Goal: Task Accomplishment & Management: Use online tool/utility

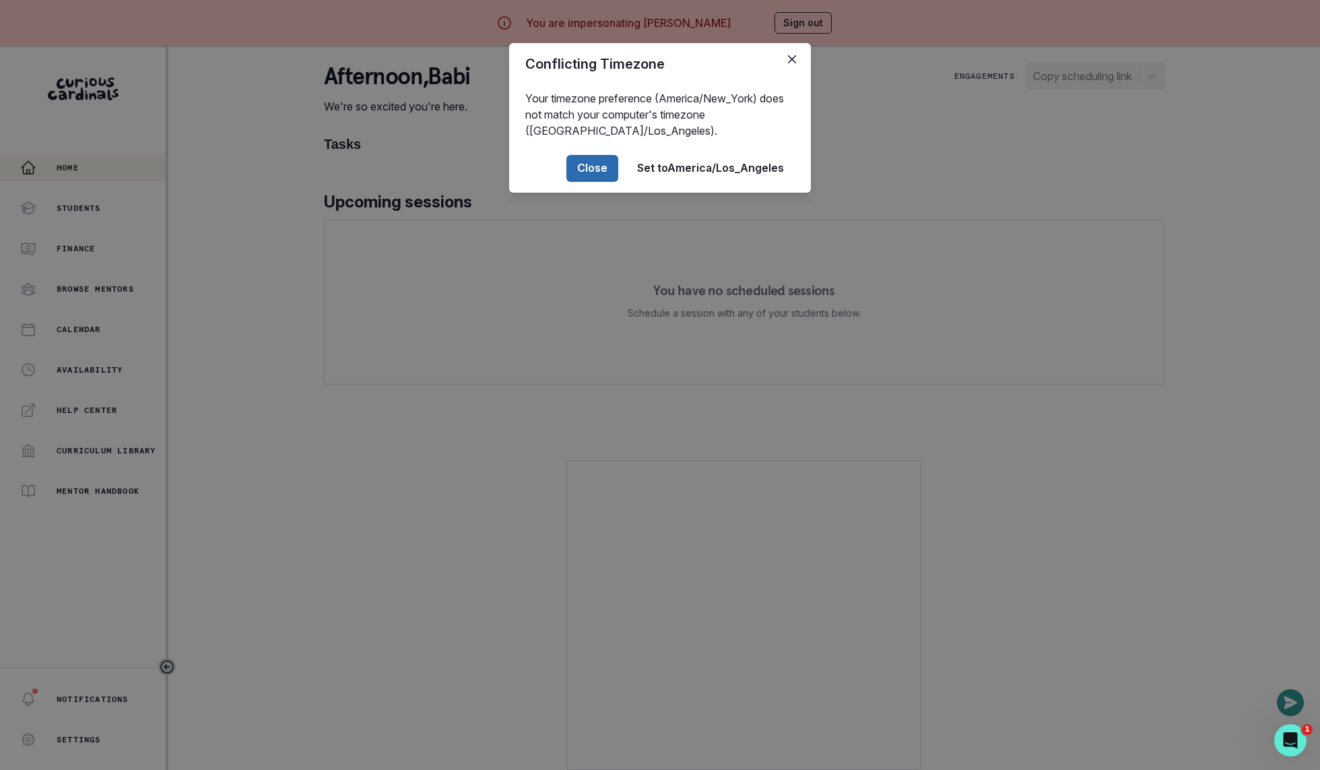
click at [591, 160] on button "Close" at bounding box center [592, 168] width 52 height 27
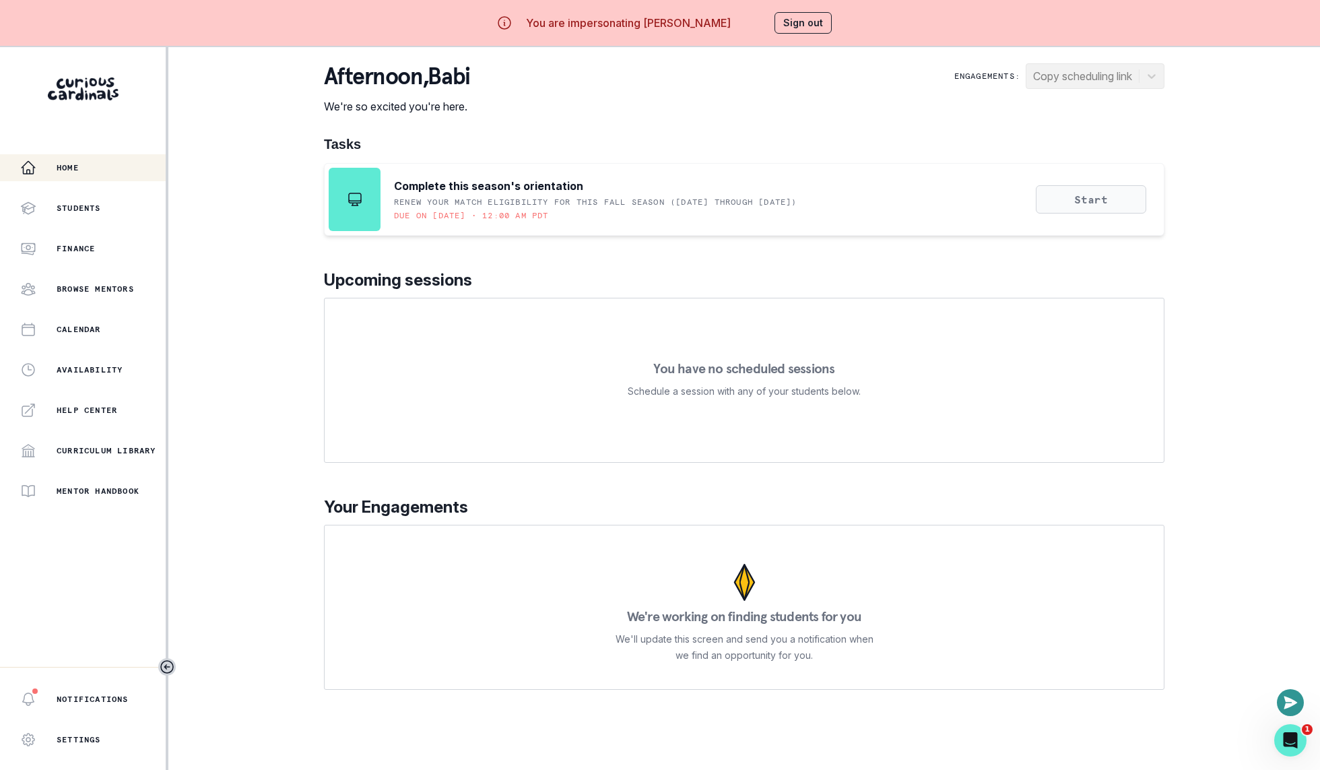
click at [1073, 205] on button "Start" at bounding box center [1091, 199] width 110 height 28
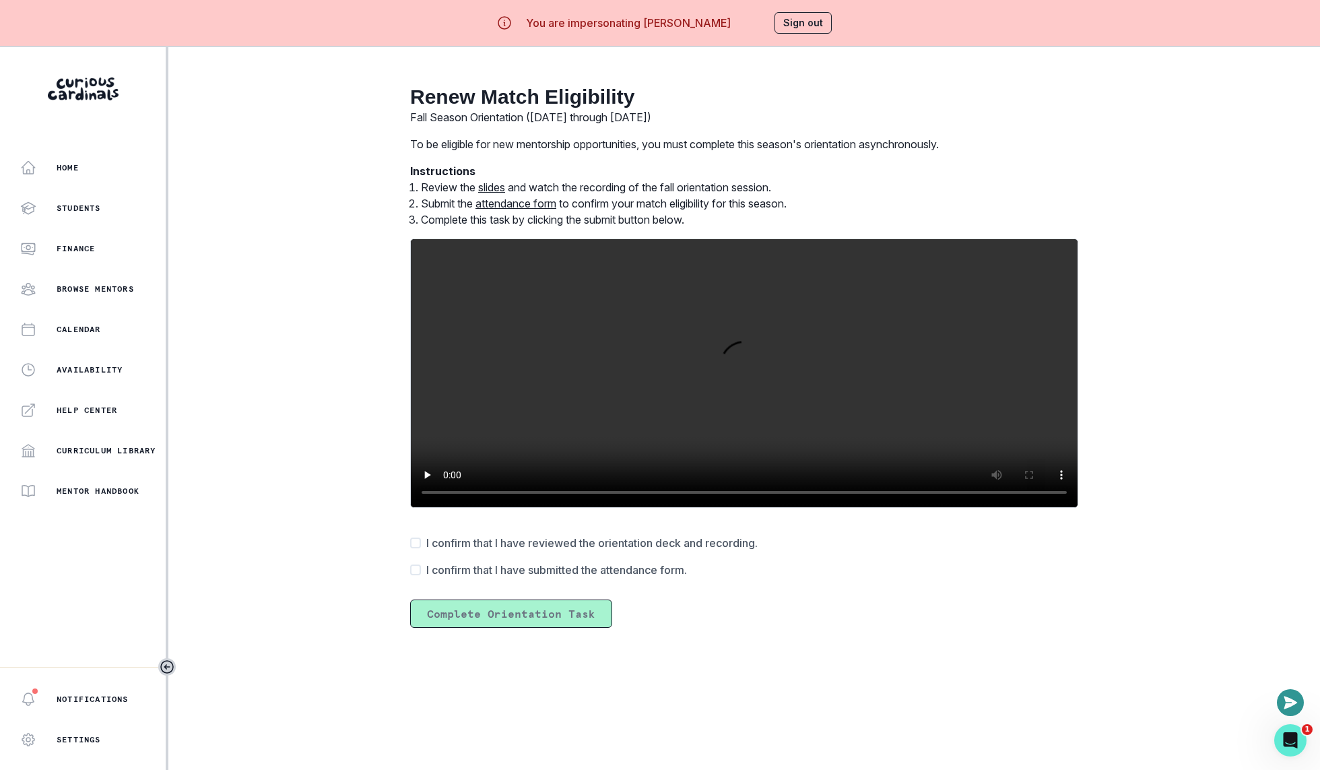
click at [812, 20] on button "Sign out" at bounding box center [803, 23] width 57 height 22
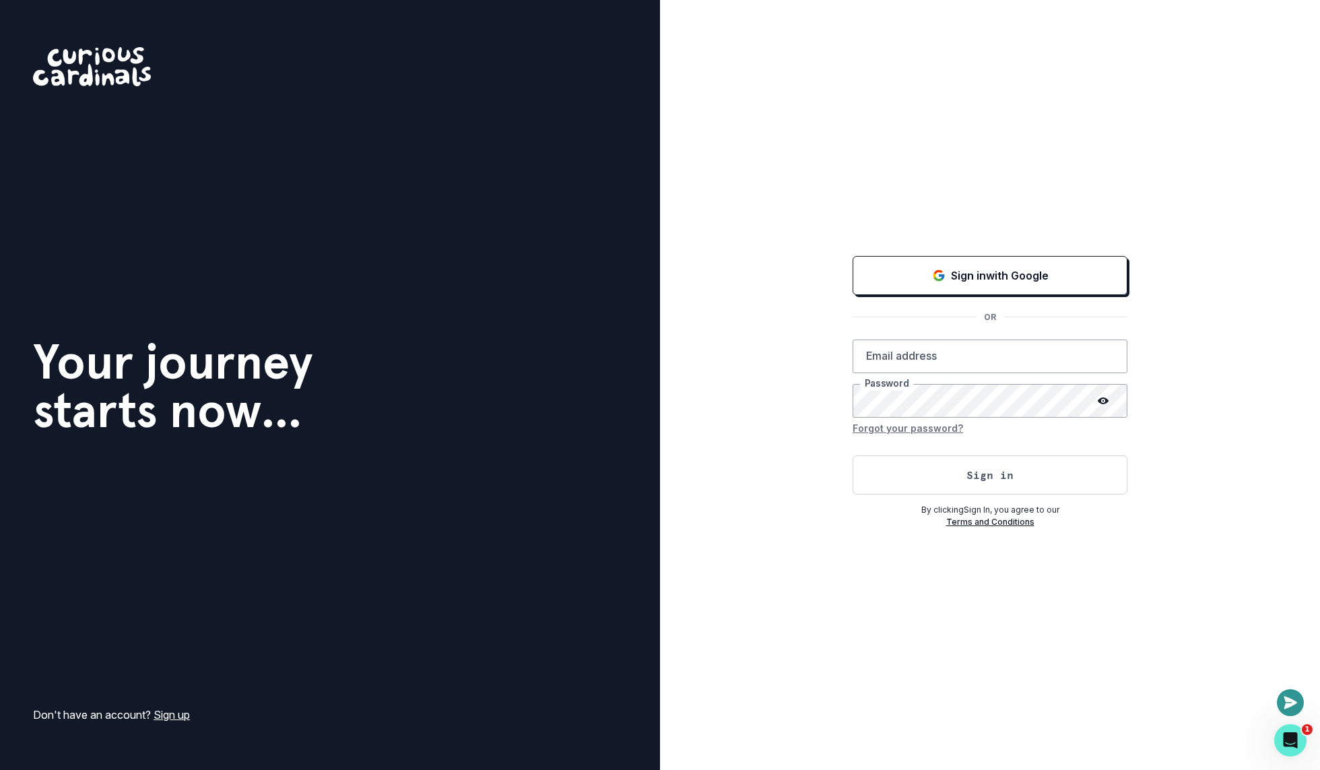
click at [799, 419] on div "Sign in with Google OR Email address Password Forgot your password? Sign in By …" at bounding box center [990, 385] width 660 height 770
